Goal: Information Seeking & Learning: Learn about a topic

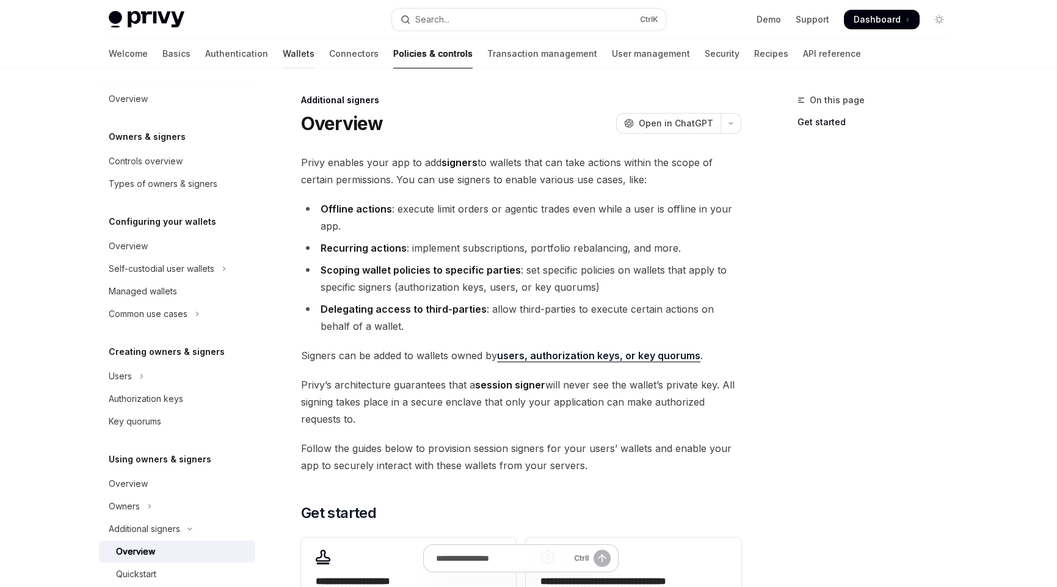
click at [283, 56] on link "Wallets" at bounding box center [299, 53] width 32 height 29
type textarea "*"
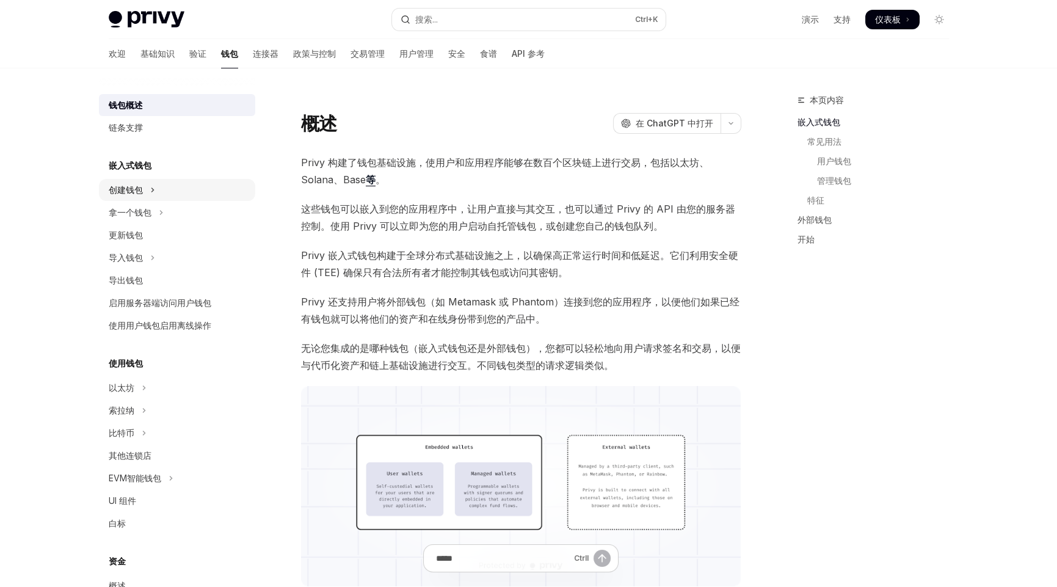
click at [129, 184] on font "创建钱包" at bounding box center [126, 189] width 34 height 10
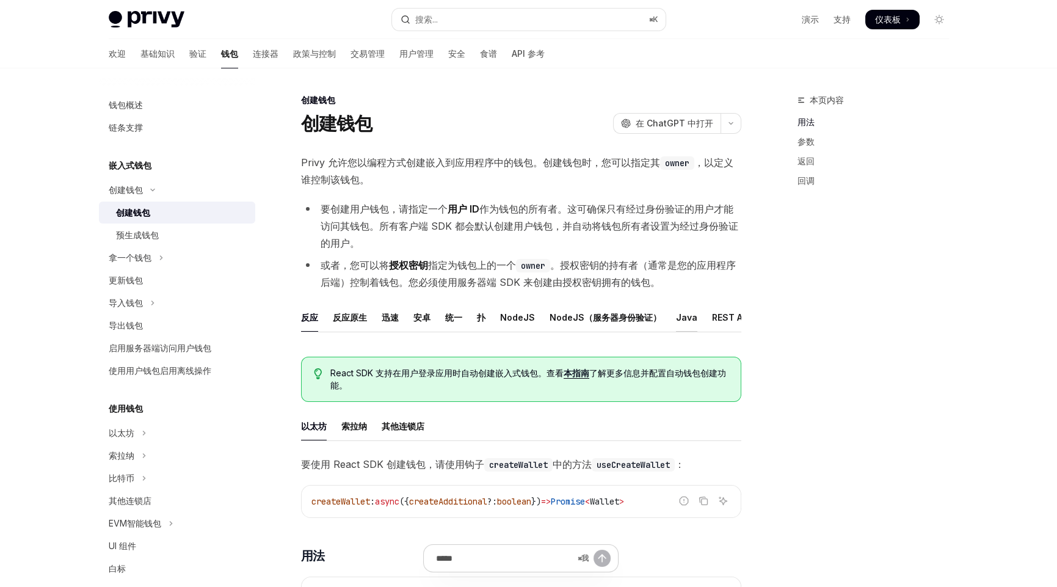
click at [680, 316] on font "Java" at bounding box center [686, 317] width 21 height 10
type textarea "*"
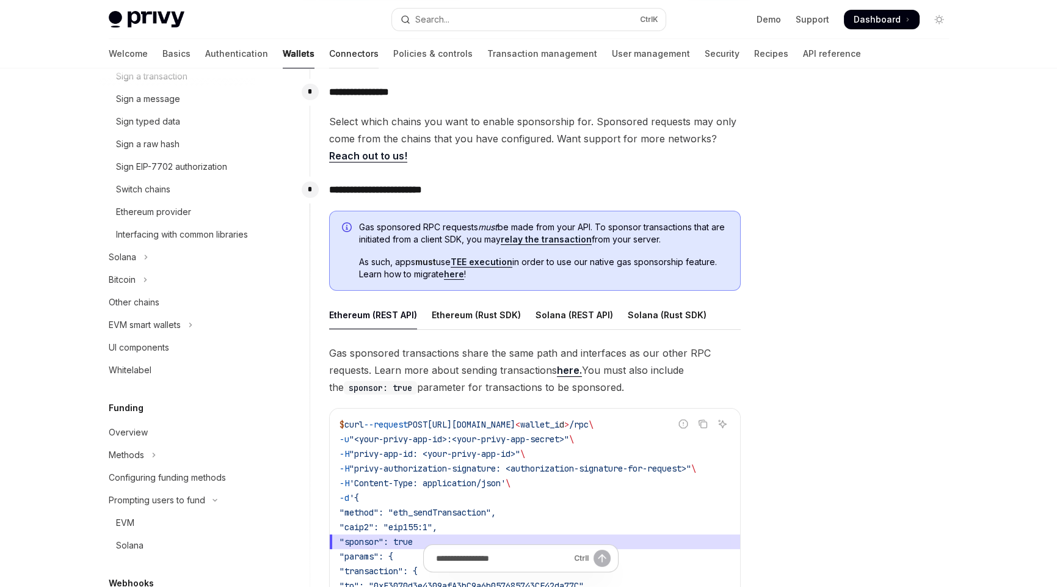
scroll to position [488, 0]
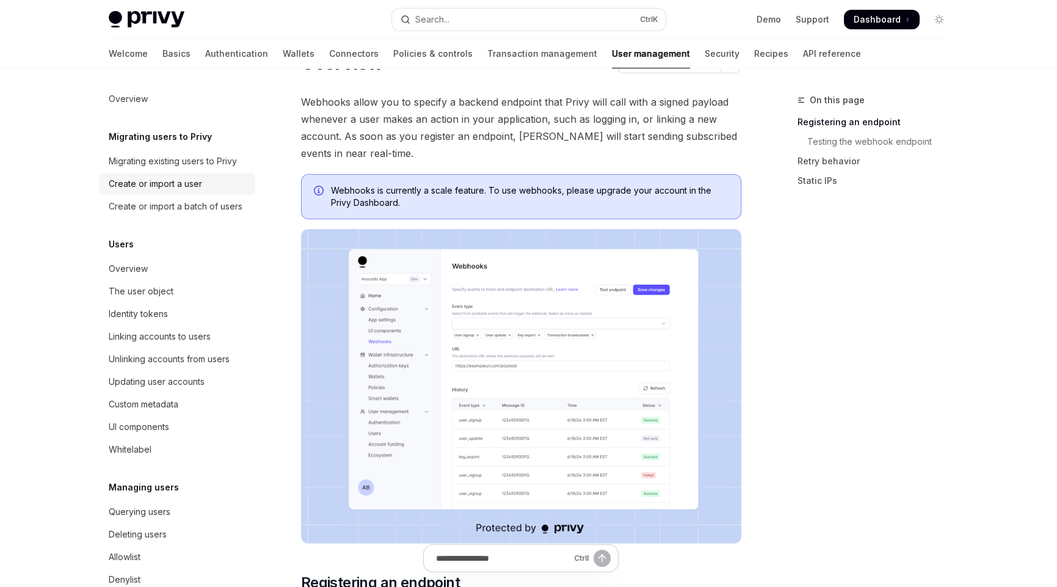
click at [161, 173] on link "Create or import a user" at bounding box center [177, 184] width 156 height 22
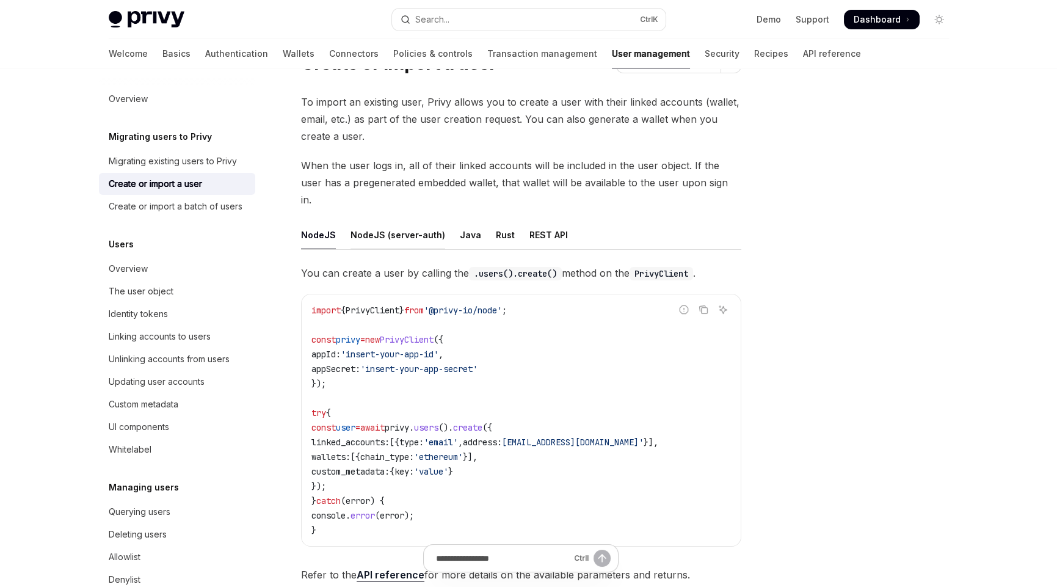
click at [379, 220] on div "NodeJS (server-auth)" at bounding box center [398, 234] width 95 height 29
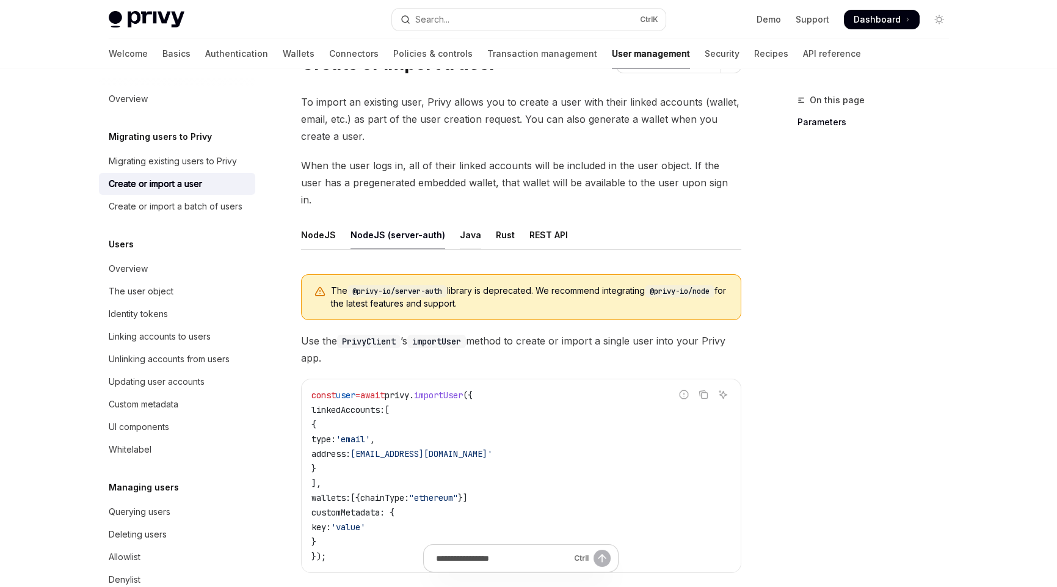
click at [462, 220] on div "Java" at bounding box center [470, 234] width 21 height 29
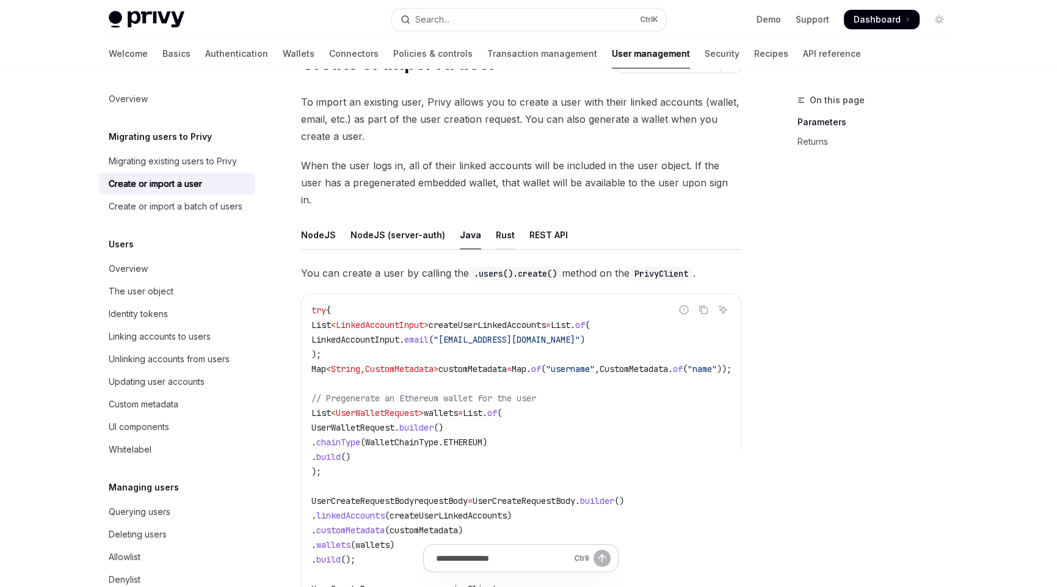
click at [497, 220] on div "Rust" at bounding box center [505, 234] width 19 height 29
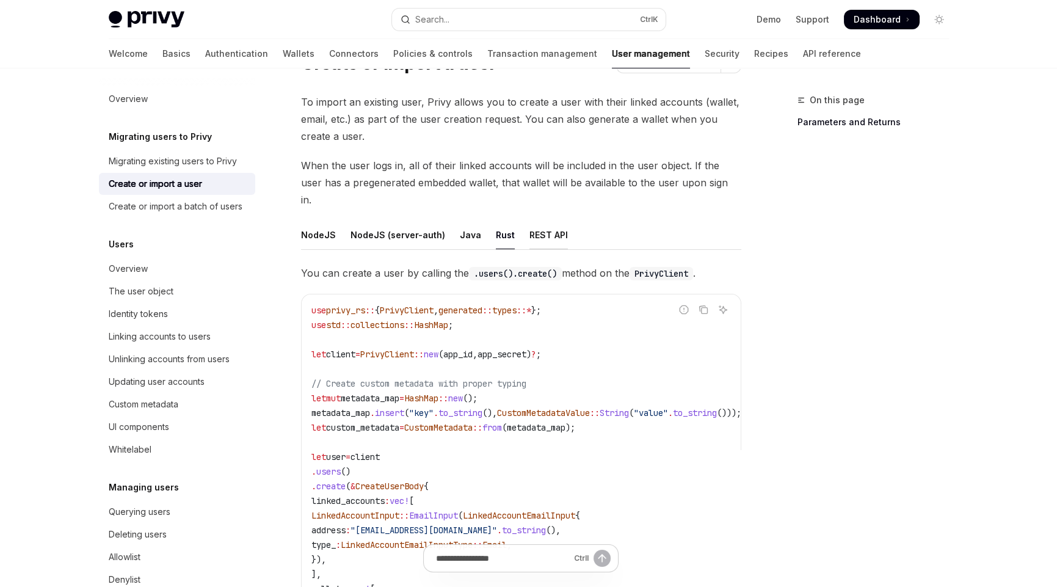
click at [551, 221] on div "REST API" at bounding box center [549, 234] width 38 height 29
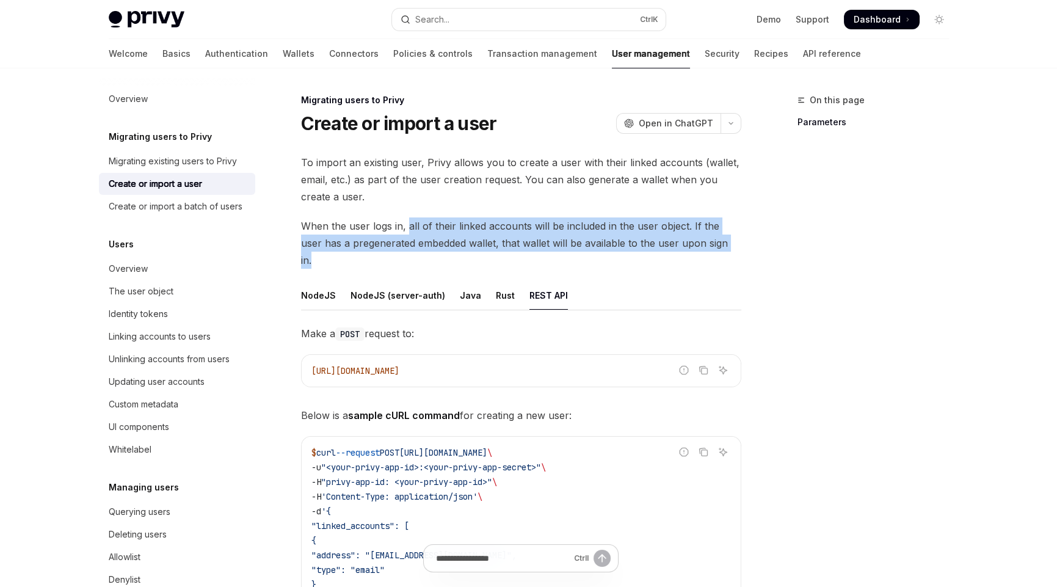
drag, startPoint x: 407, startPoint y: 230, endPoint x: 735, endPoint y: 243, distance: 328.8
click at [735, 243] on span "When the user logs in, all of their linked accounts will be included in the use…" at bounding box center [521, 242] width 440 height 51
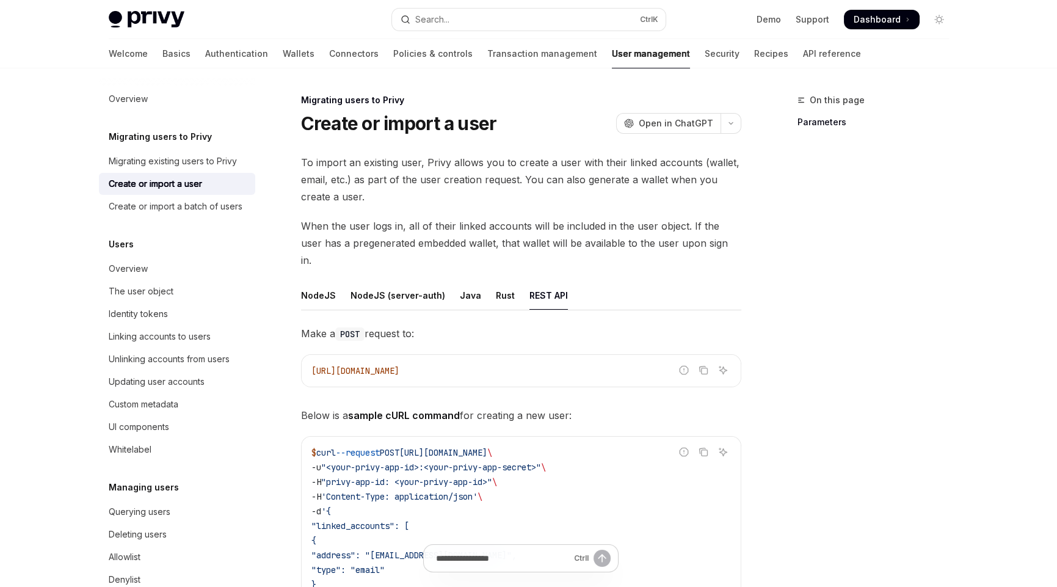
click at [793, 277] on div "On this page Parameters" at bounding box center [866, 340] width 186 height 494
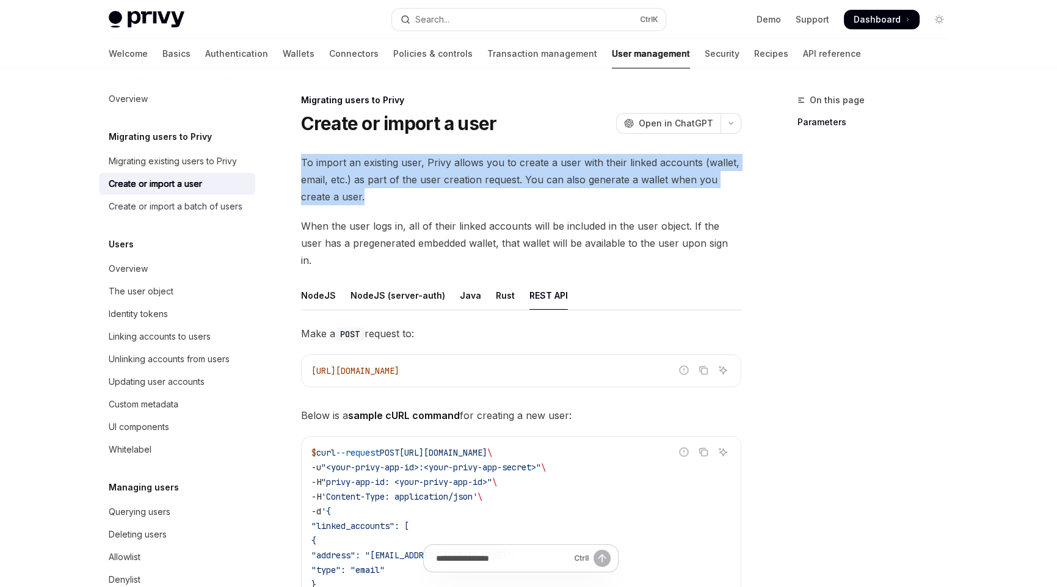
drag, startPoint x: 380, startPoint y: 197, endPoint x: 288, endPoint y: 165, distance: 98.3
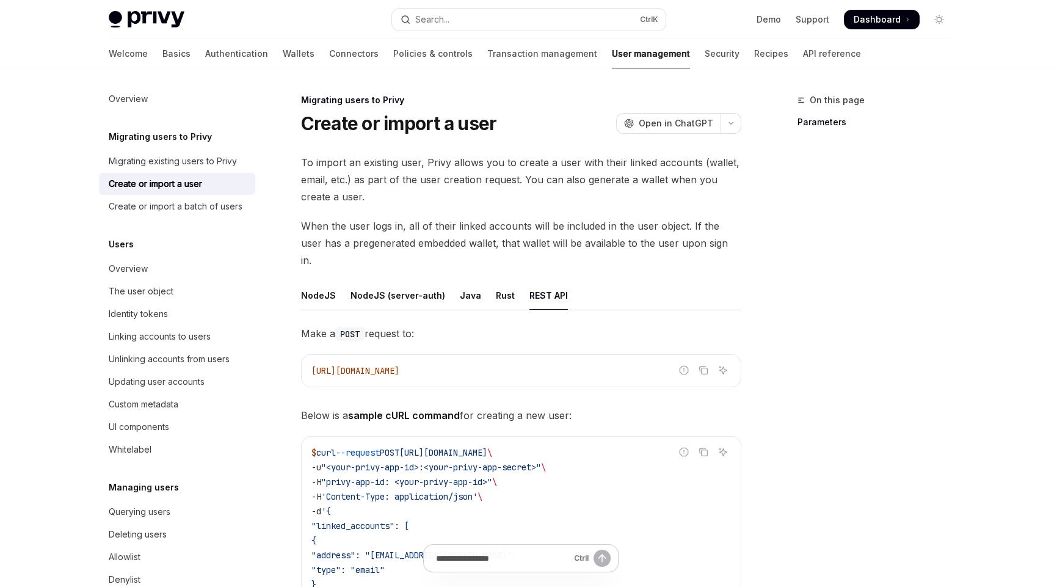
click at [818, 371] on div "On this page Parameters" at bounding box center [866, 340] width 186 height 494
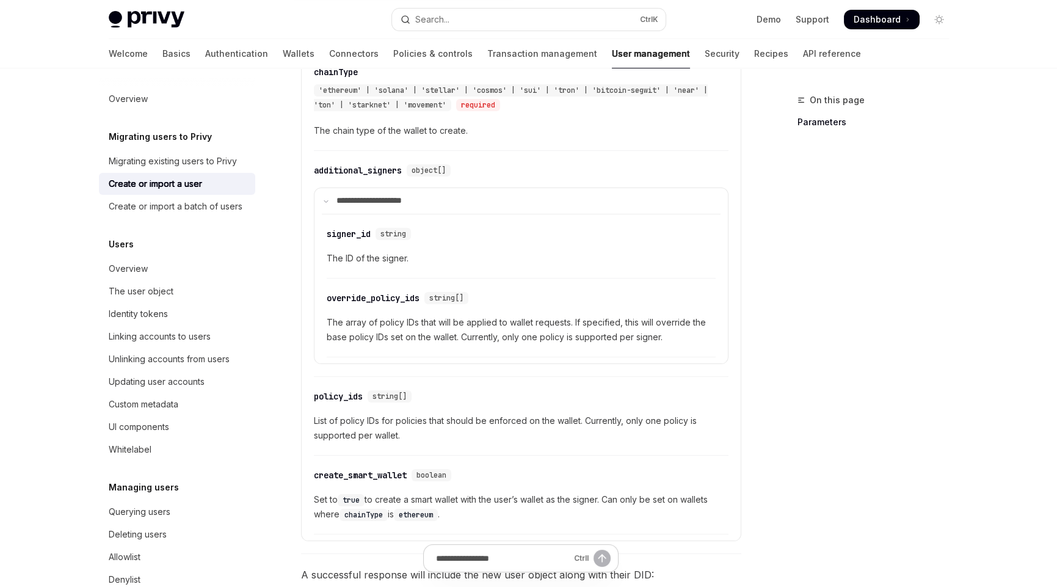
scroll to position [915, 0]
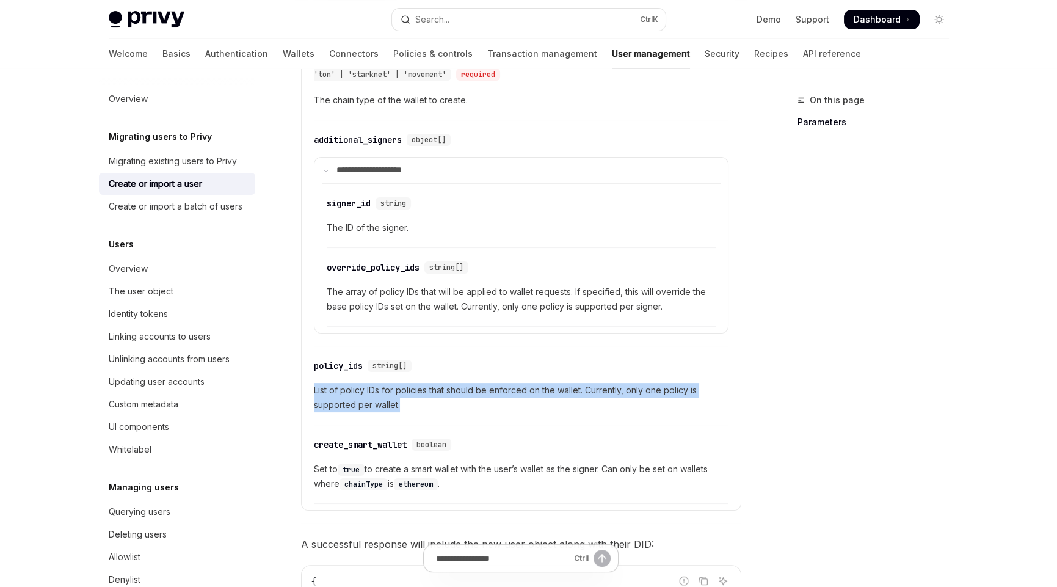
drag, startPoint x: 411, startPoint y: 380, endPoint x: 304, endPoint y: 367, distance: 108.3
click at [304, 367] on details "**********" at bounding box center [521, 253] width 440 height 515
click at [432, 383] on span "List of policy IDs for policies that should be enforced on the wallet. Currentl…" at bounding box center [521, 397] width 415 height 29
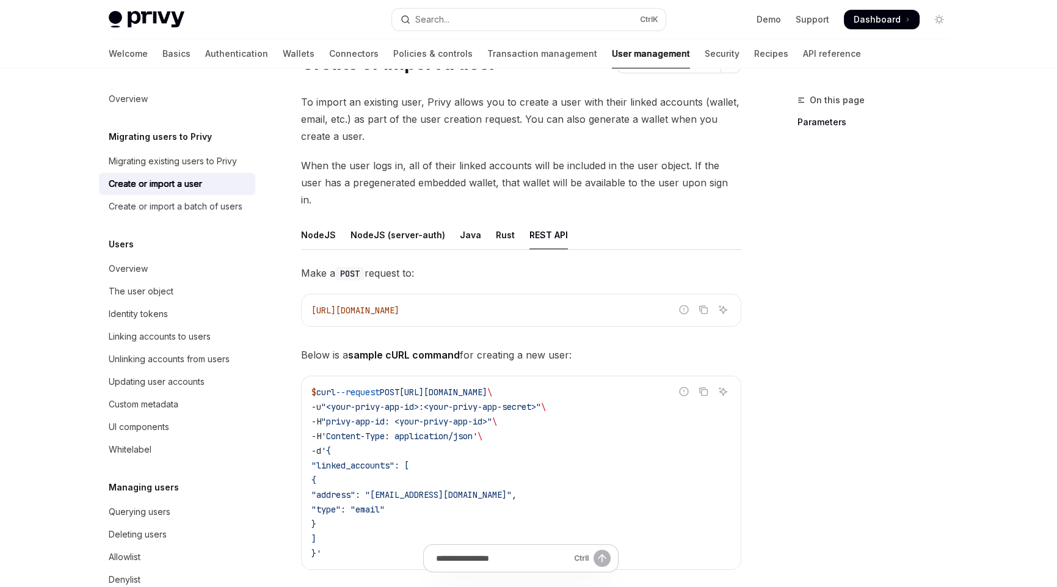
scroll to position [0, 0]
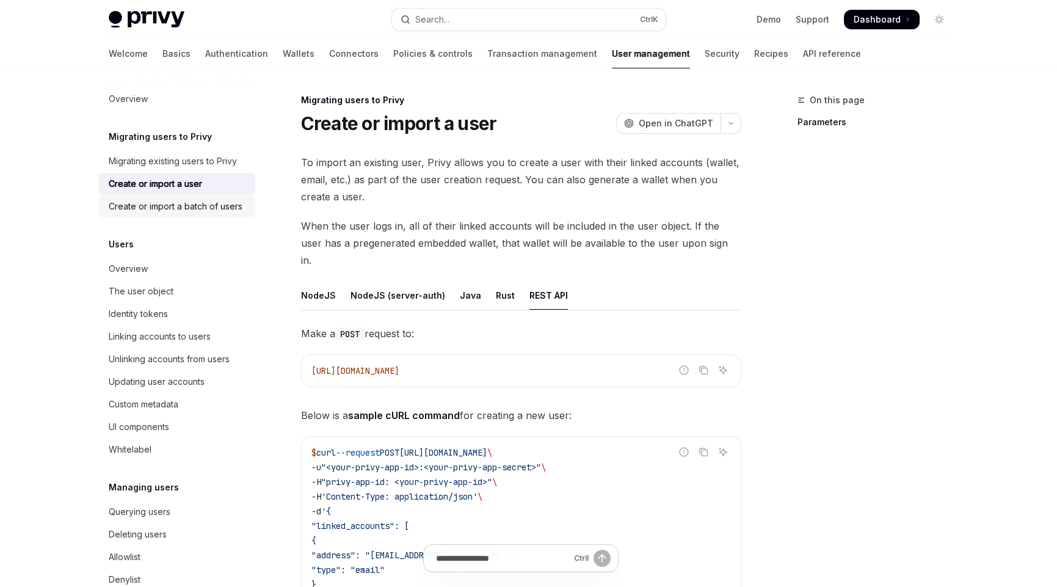
click at [160, 206] on div "Create or import a batch of users" at bounding box center [176, 206] width 134 height 15
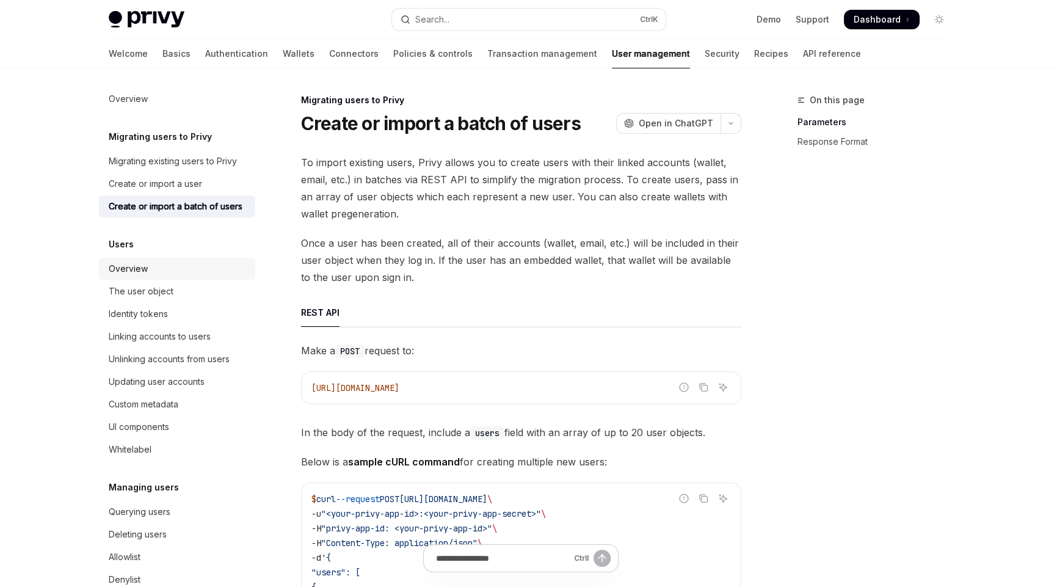
click at [148, 276] on div "Overview" at bounding box center [178, 268] width 139 height 15
click at [130, 299] on div "The user object" at bounding box center [141, 291] width 65 height 15
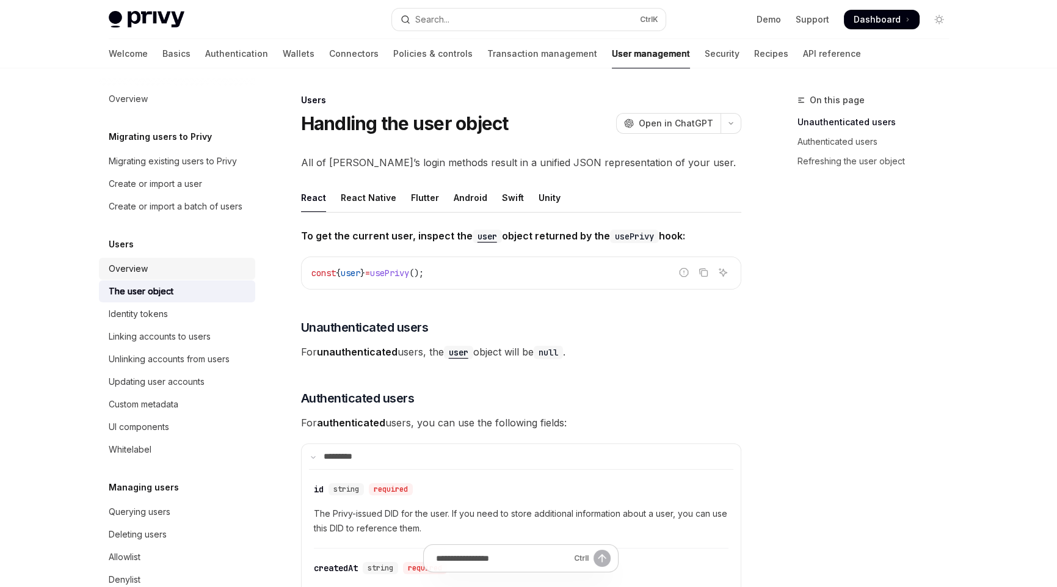
click at [156, 276] on div "Overview" at bounding box center [178, 268] width 139 height 15
type textarea "*"
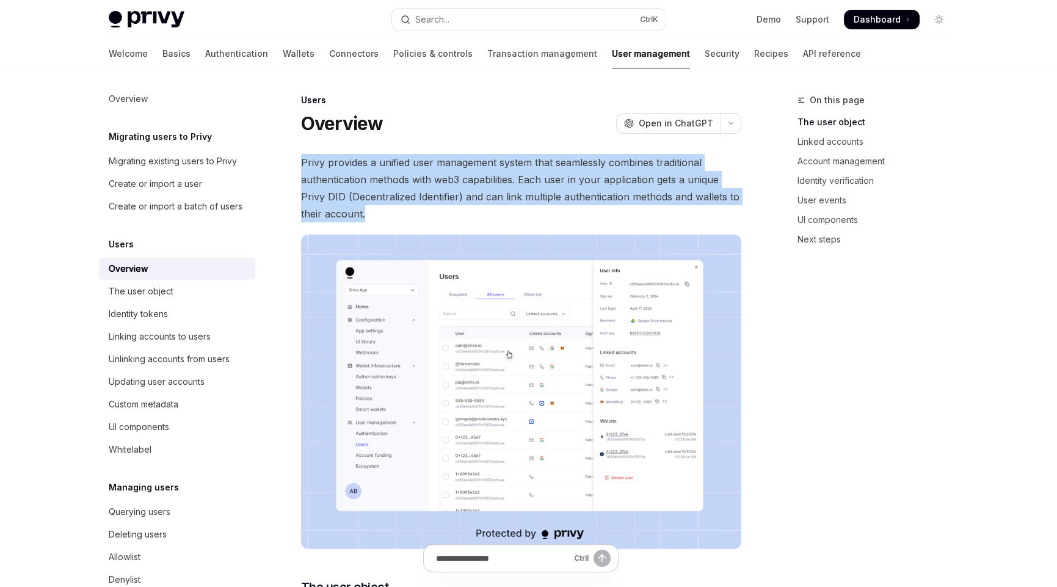
drag, startPoint x: 396, startPoint y: 215, endPoint x: 299, endPoint y: 155, distance: 114.1
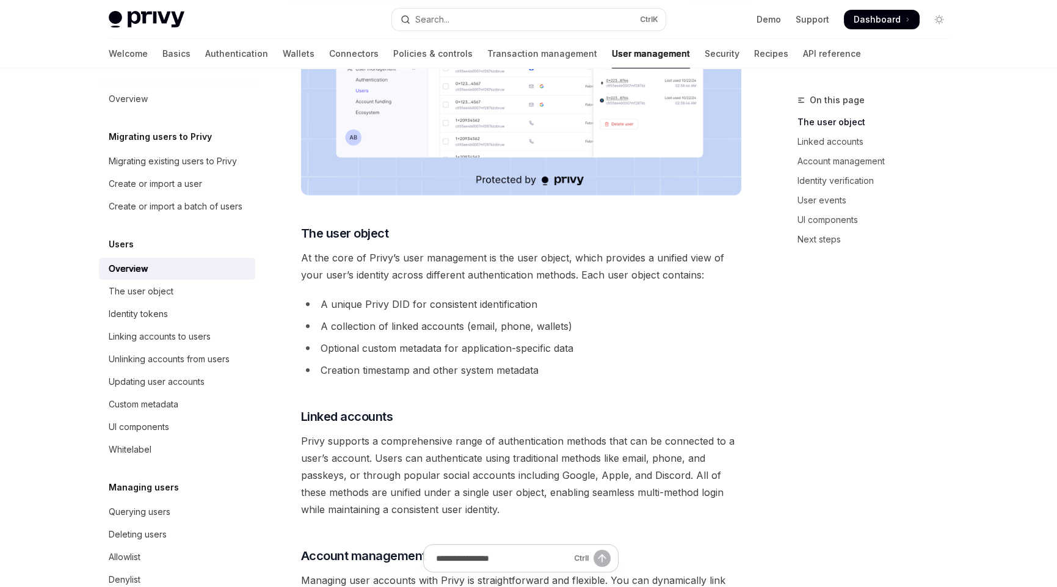
scroll to position [366, 0]
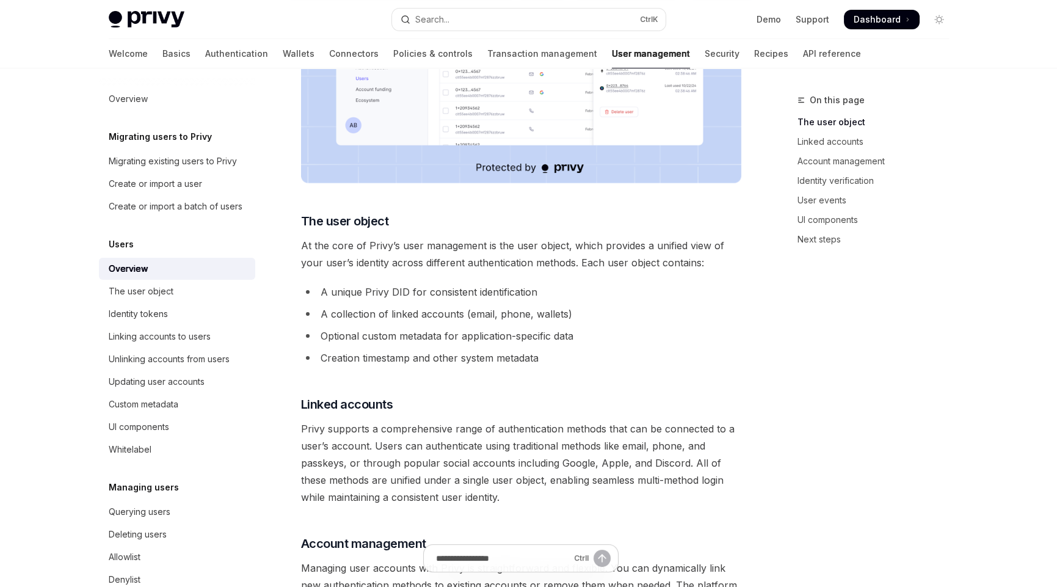
click at [46, 298] on div "Skip to main content Privy Docs home page Search... Ctrl K Demo Support Dashboa…" at bounding box center [528, 553] width 1057 height 1838
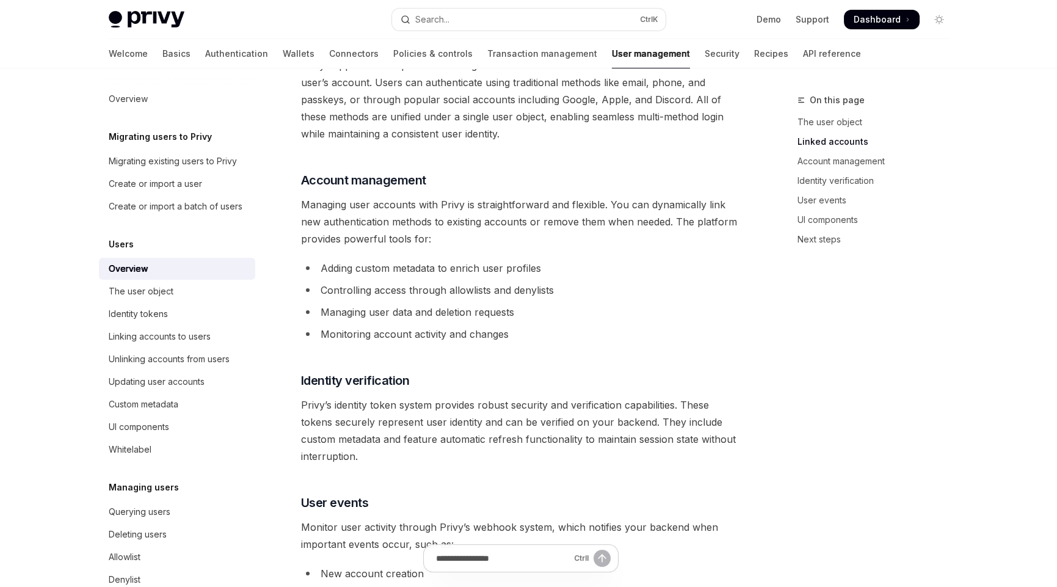
scroll to position [732, 0]
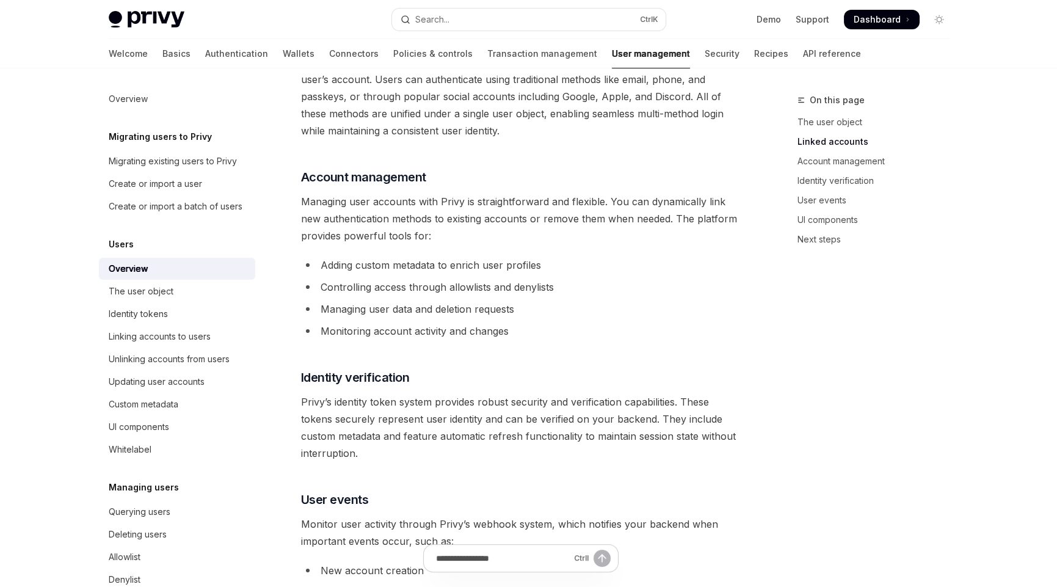
click at [628, 457] on span "Privy’s identity token system provides robust security and verification capabil…" at bounding box center [521, 427] width 440 height 68
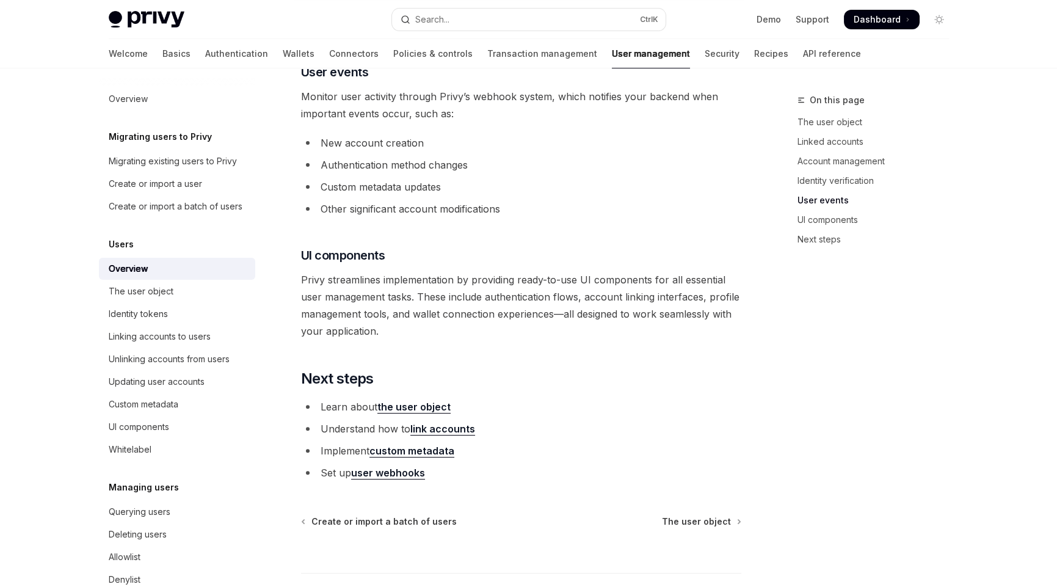
scroll to position [1099, 0]
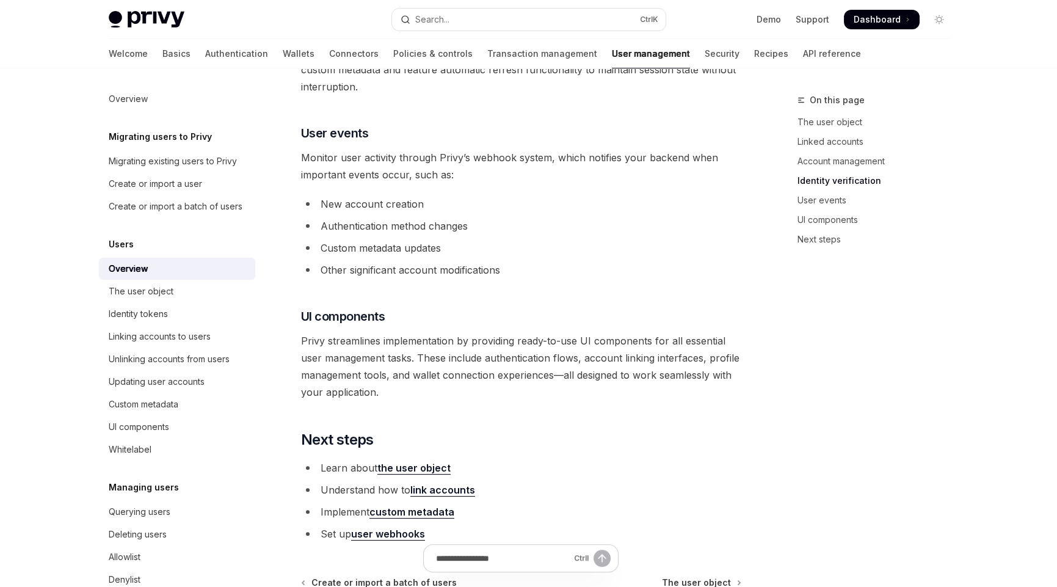
click at [596, 463] on li "Learn about the user object" at bounding box center [521, 467] width 440 height 17
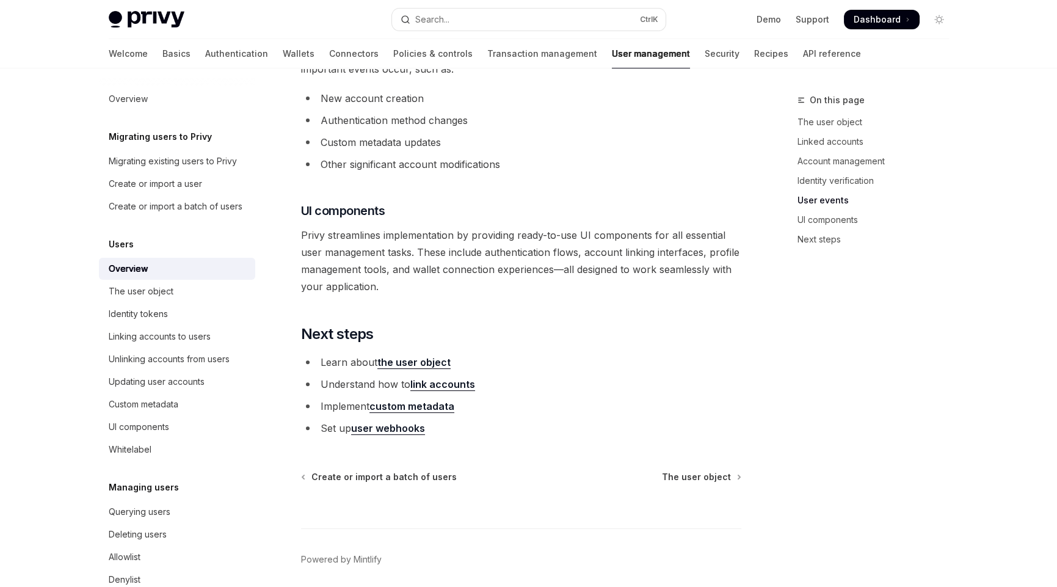
scroll to position [1250, 0]
